Goal: Transaction & Acquisition: Purchase product/service

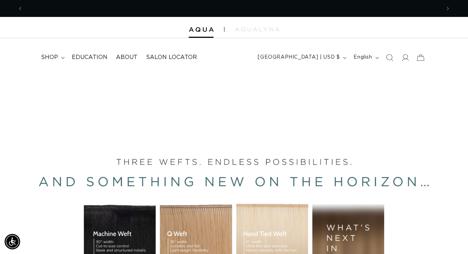
scroll to position [0, 835]
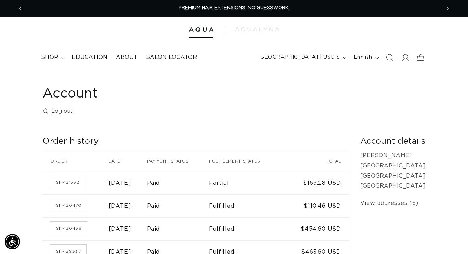
click at [64, 58] on icon at bounding box center [63, 58] width 4 height 2
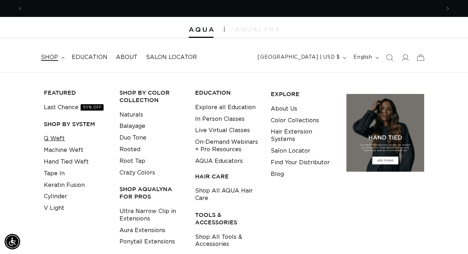
scroll to position [0, 835]
click at [57, 138] on link "Q Weft" at bounding box center [54, 139] width 21 height 12
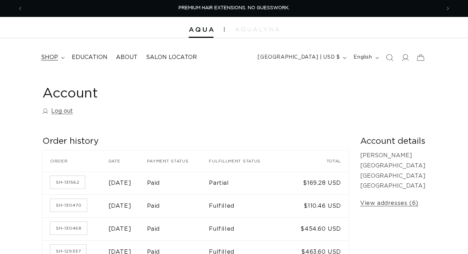
click at [59, 56] on summary "shop" at bounding box center [52, 57] width 31 height 16
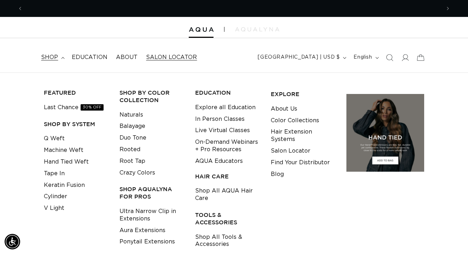
scroll to position [0, 835]
